Goal: Task Accomplishment & Management: Use online tool/utility

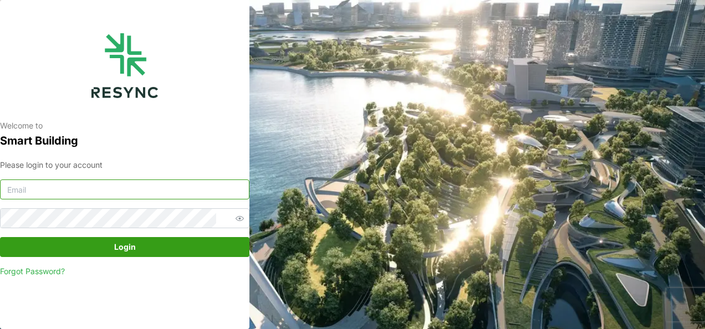
click at [54, 181] on input at bounding box center [124, 190] width 249 height 20
type input "[EMAIL_ADDRESS][DOMAIN_NAME]"
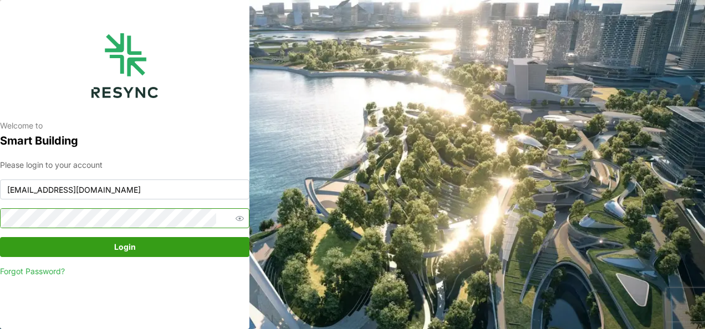
click at [0, 237] on button "Login" at bounding box center [124, 247] width 249 height 20
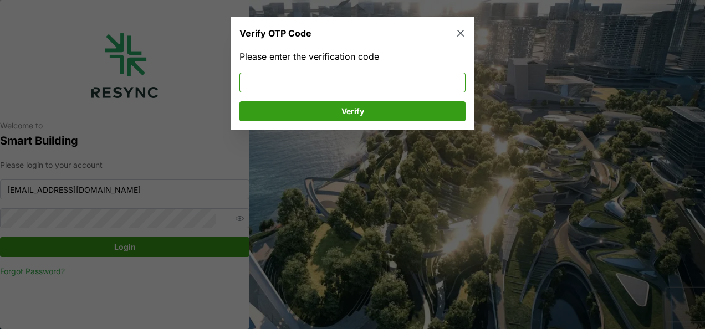
click at [258, 84] on input at bounding box center [352, 82] width 226 height 20
type input "198532"
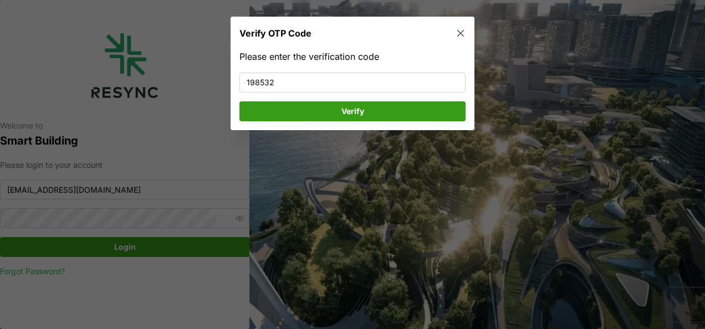
click at [284, 114] on span "Verify" at bounding box center [352, 110] width 205 height 19
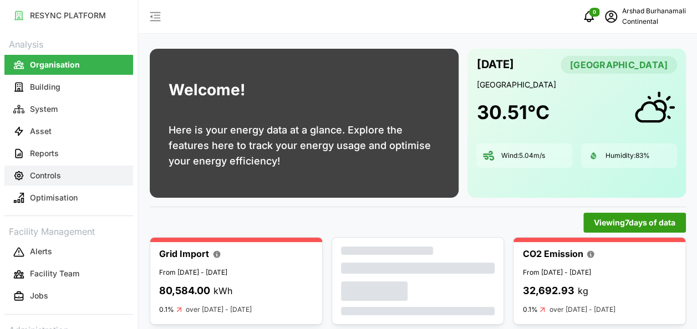
click at [45, 170] on p "Controls" at bounding box center [45, 175] width 31 height 11
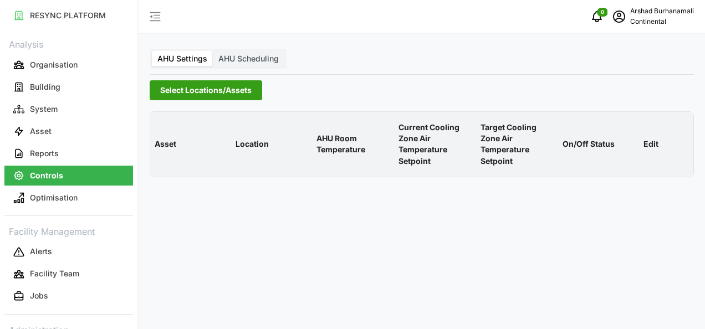
click at [161, 92] on span "Select Locations/Assets" at bounding box center [205, 90] width 91 height 19
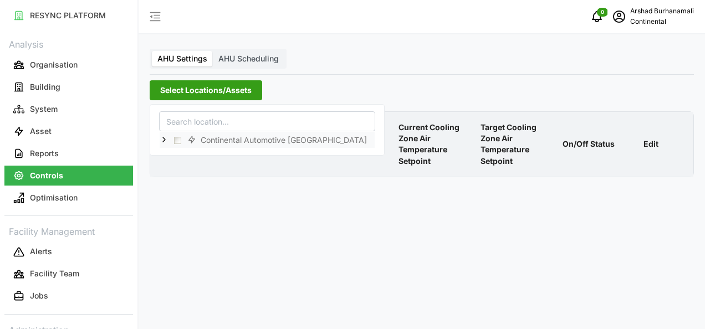
click at [165, 136] on icon at bounding box center [164, 140] width 9 height 9
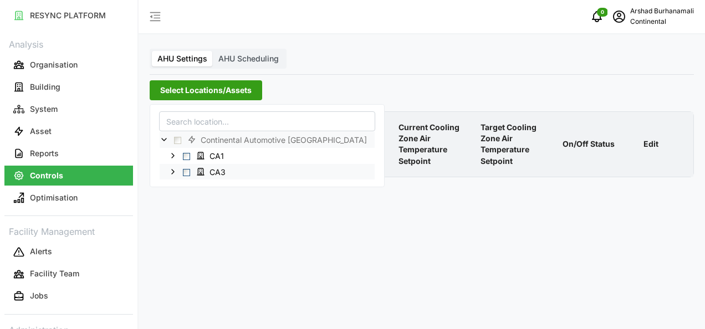
click at [187, 175] on span "Select CA3" at bounding box center [186, 172] width 7 height 7
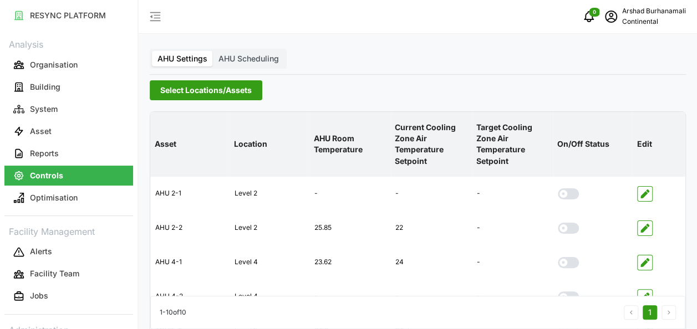
click at [428, 109] on div "Asset Location AHU Room Temperature Current Cooling Zone Air Temperature Setpoi…" at bounding box center [417, 333] width 545 height 452
click at [191, 84] on span "Select Locations/Assets" at bounding box center [205, 90] width 91 height 19
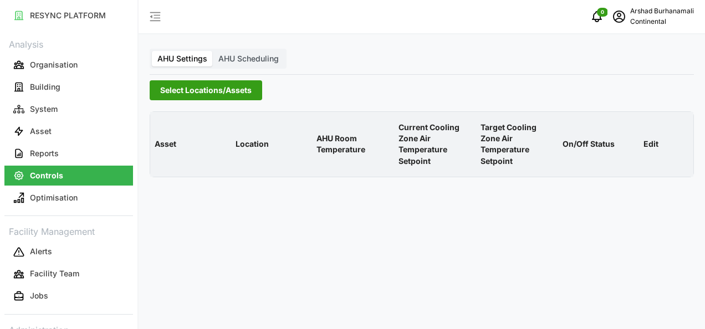
click at [157, 89] on button "Select Locations/Assets" at bounding box center [206, 90] width 113 height 20
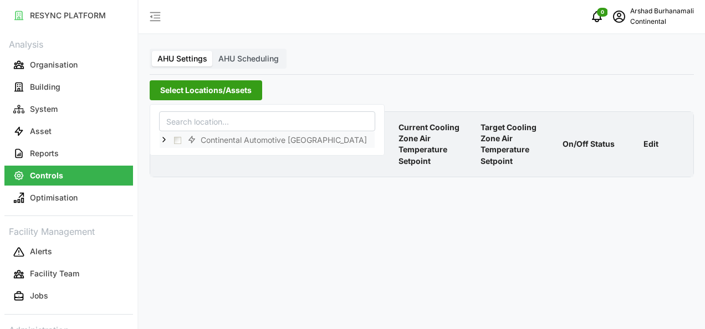
click at [162, 140] on icon at bounding box center [164, 140] width 9 height 9
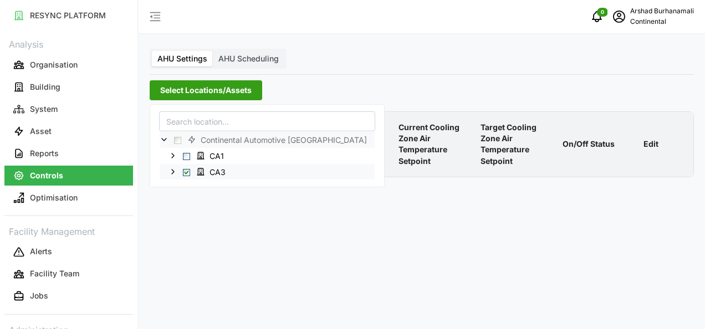
click at [188, 170] on span "Select CA3" at bounding box center [186, 172] width 7 height 7
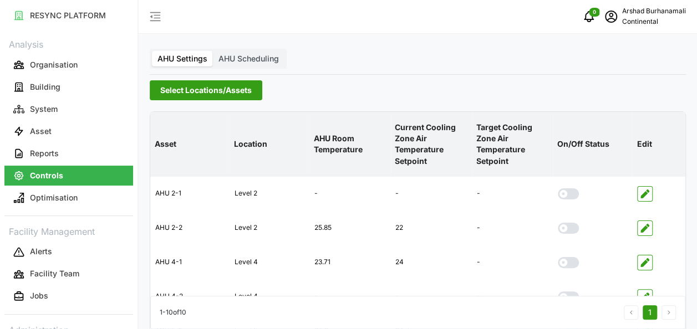
click at [655, 100] on div "Select Locations/Assets" at bounding box center [418, 90] width 536 height 20
click at [642, 194] on icon "button" at bounding box center [644, 194] width 9 height 9
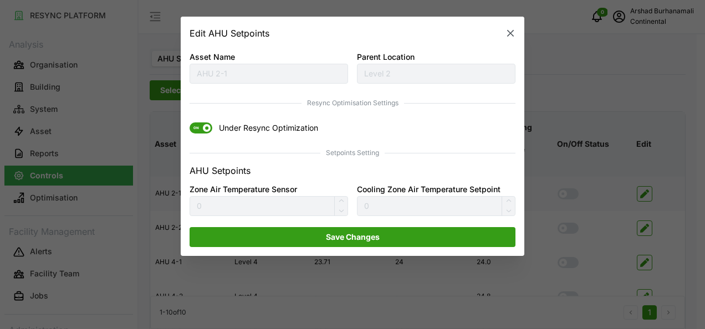
click at [206, 133] on span "ON" at bounding box center [201, 128] width 23 height 11
click at [190, 123] on input "ON Under Resync Optimization" at bounding box center [190, 123] width 0 height 0
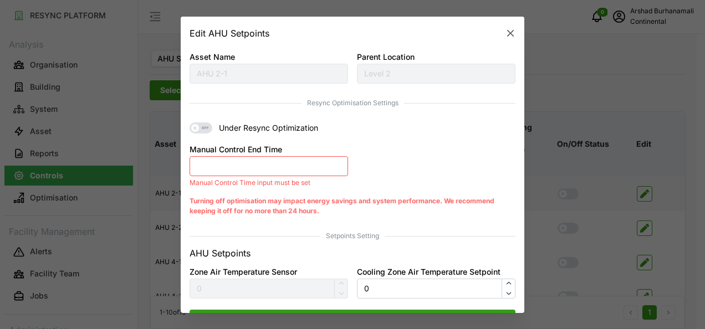
click at [236, 161] on button "Manual Control End Time" at bounding box center [269, 166] width 159 height 20
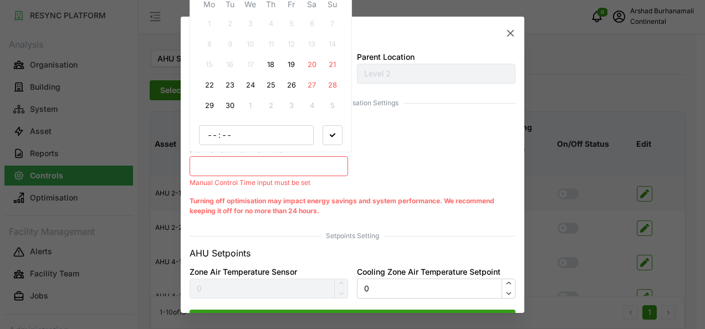
click at [273, 68] on button "18" at bounding box center [271, 65] width 20 height 20
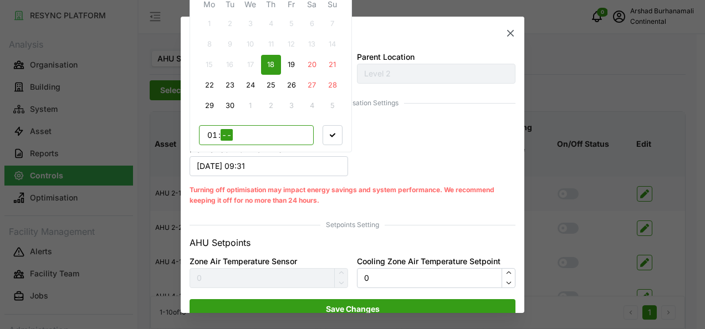
type input "13"
type input "00"
click at [336, 137] on span "button" at bounding box center [332, 135] width 19 height 19
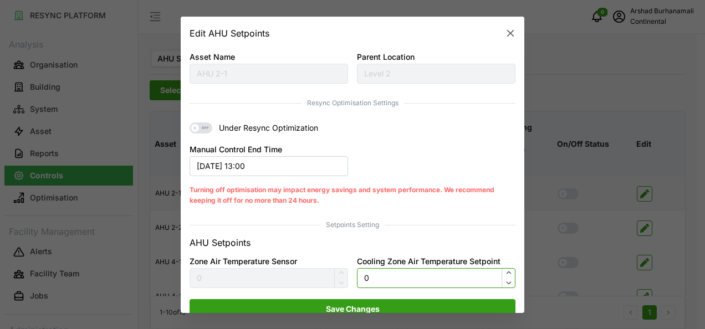
click at [399, 282] on input "0" at bounding box center [436, 278] width 159 height 20
type input "22"
click at [375, 308] on span "Save Changes" at bounding box center [353, 308] width 54 height 19
